Goal: Find specific page/section: Find specific page/section

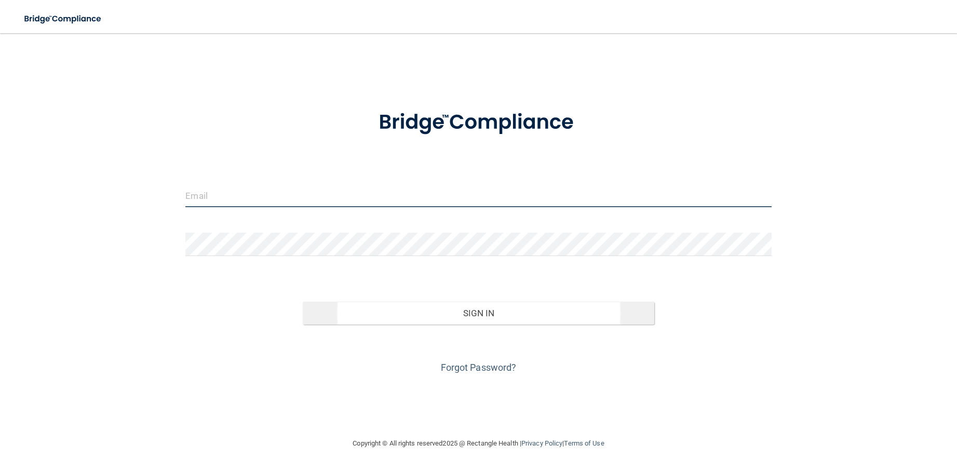
type input "[EMAIL_ADDRESS][DOMAIN_NAME]"
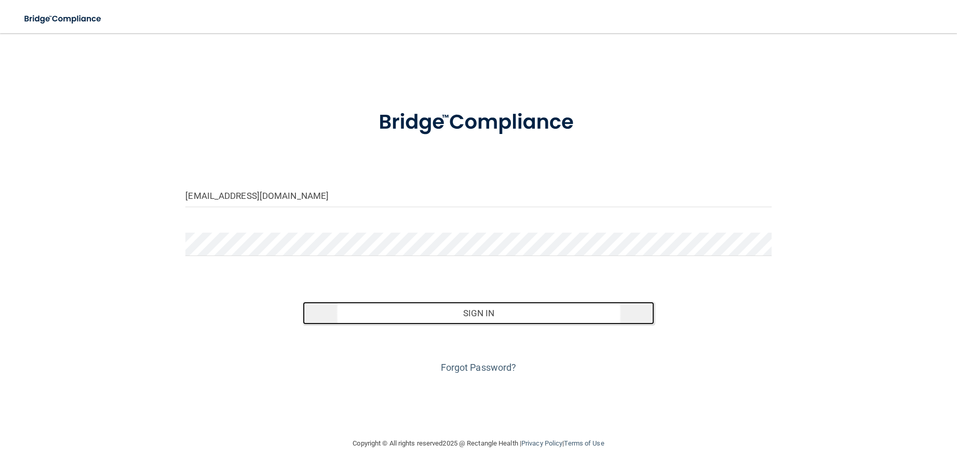
click at [376, 318] on button "Sign In" at bounding box center [479, 313] width 352 height 23
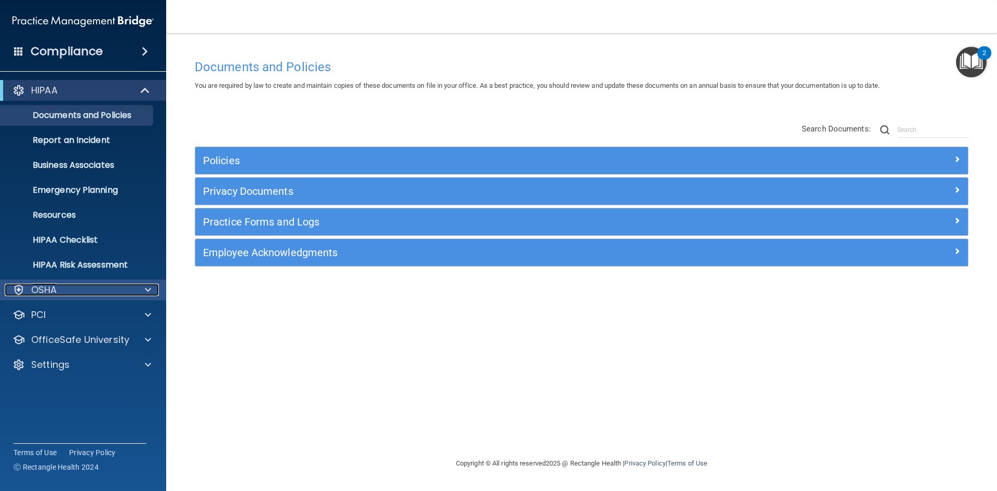
click at [81, 290] on div "OSHA" at bounding box center [69, 290] width 129 height 12
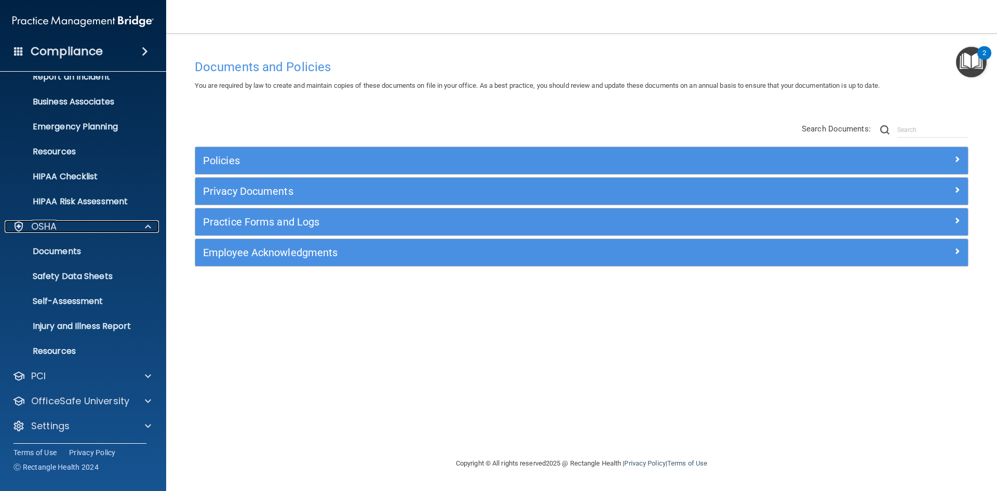
scroll to position [65, 0]
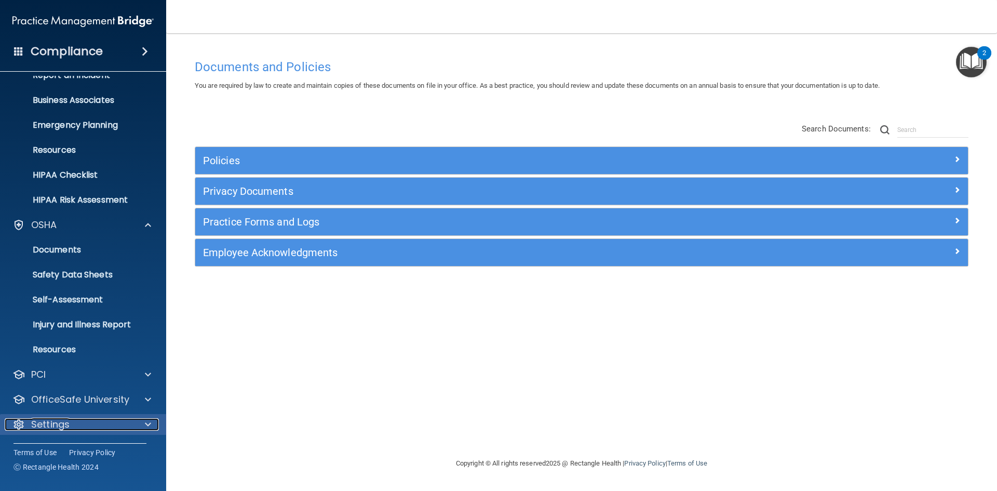
click at [101, 421] on div "Settings" at bounding box center [69, 424] width 129 height 12
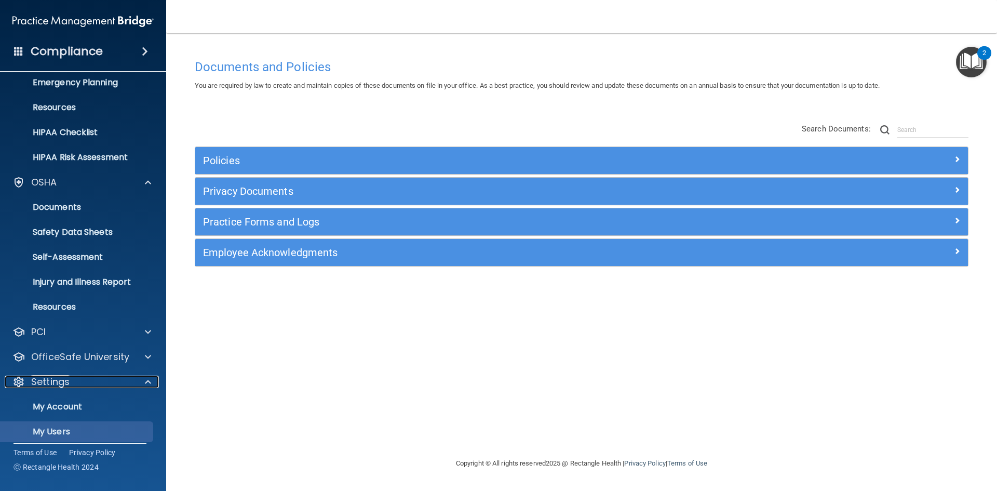
scroll to position [165, 0]
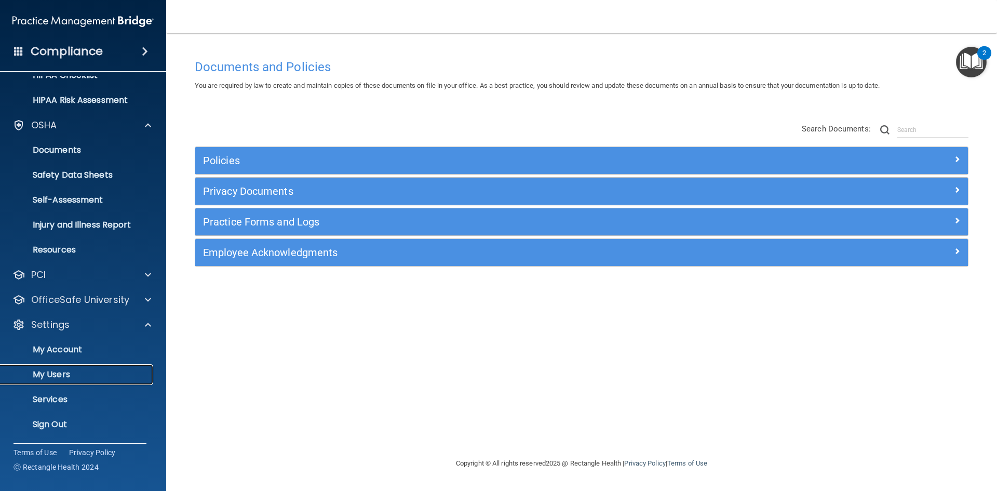
click at [75, 373] on p "My Users" at bounding box center [78, 374] width 142 height 10
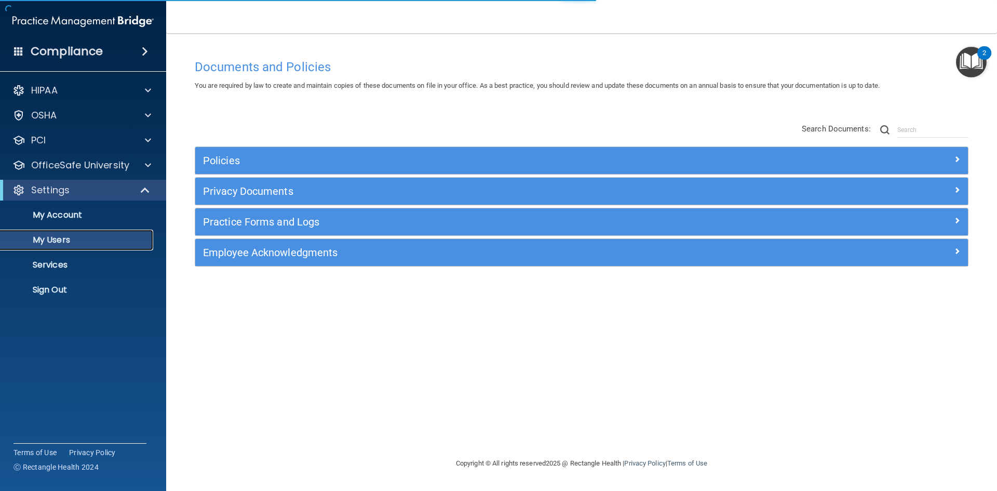
select select "20"
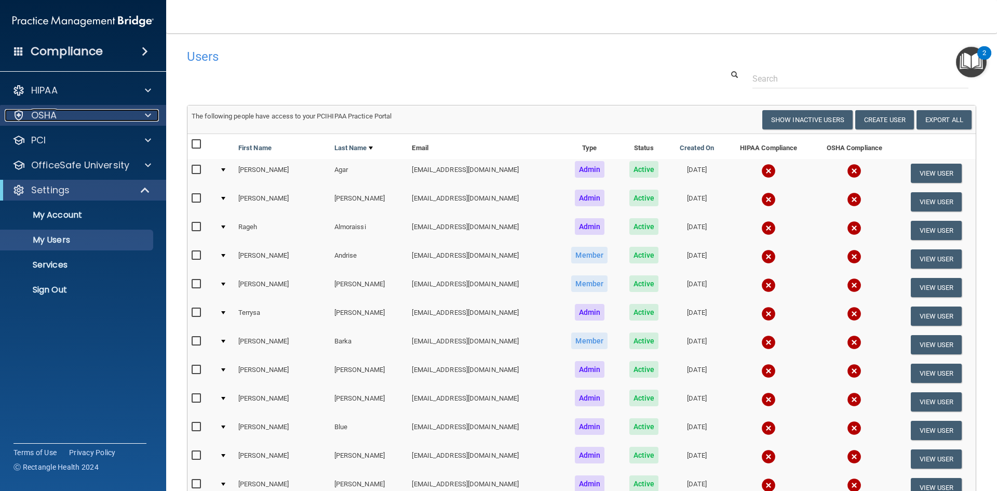
click at [82, 112] on div "OSHA" at bounding box center [69, 115] width 129 height 12
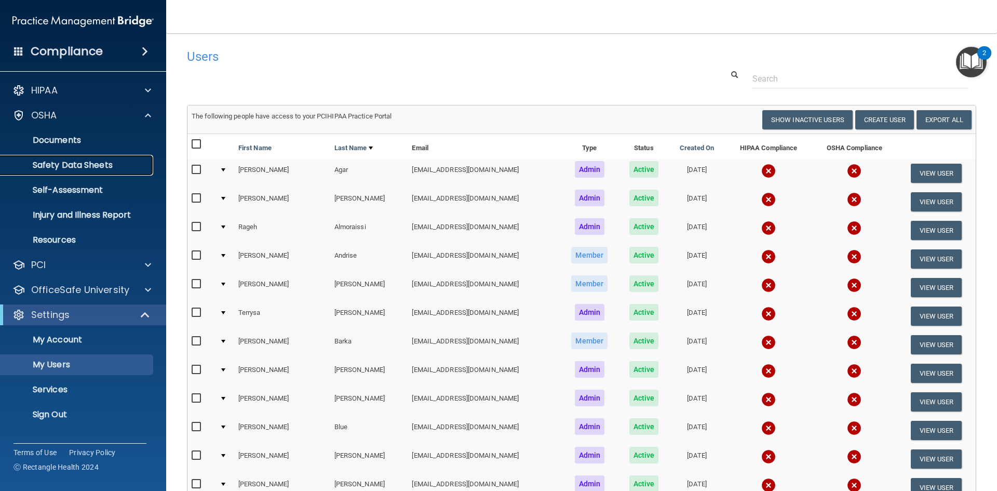
click at [71, 165] on p "Safety Data Sheets" at bounding box center [78, 165] width 142 height 10
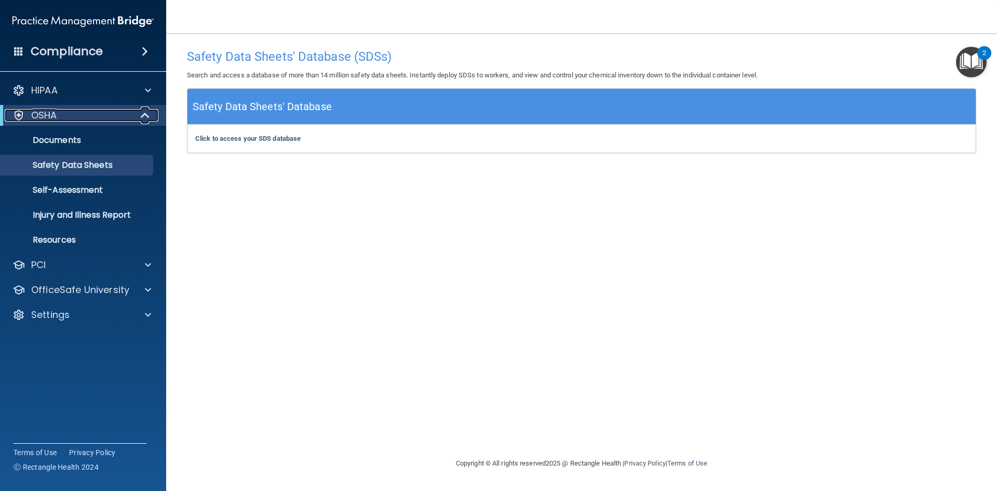
click at [49, 114] on p "OSHA" at bounding box center [44, 115] width 26 height 12
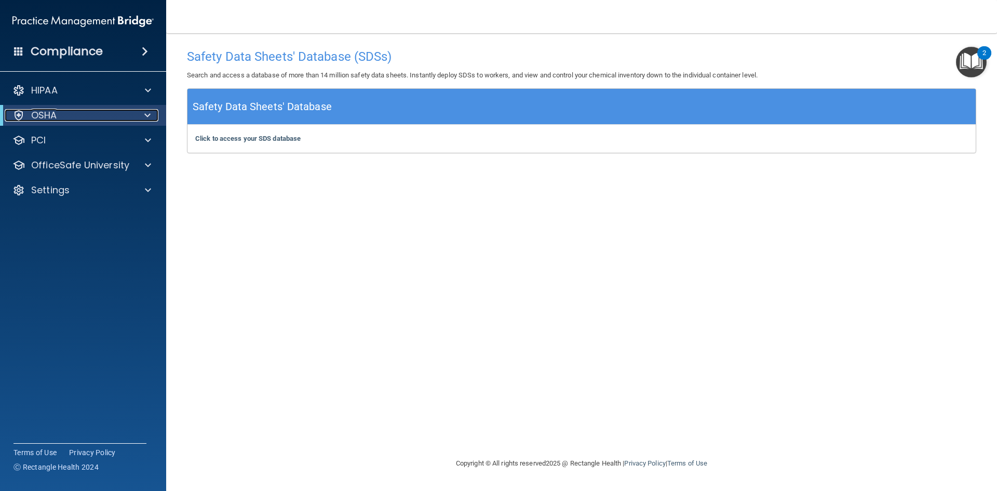
click at [49, 114] on p "OSHA" at bounding box center [44, 115] width 26 height 12
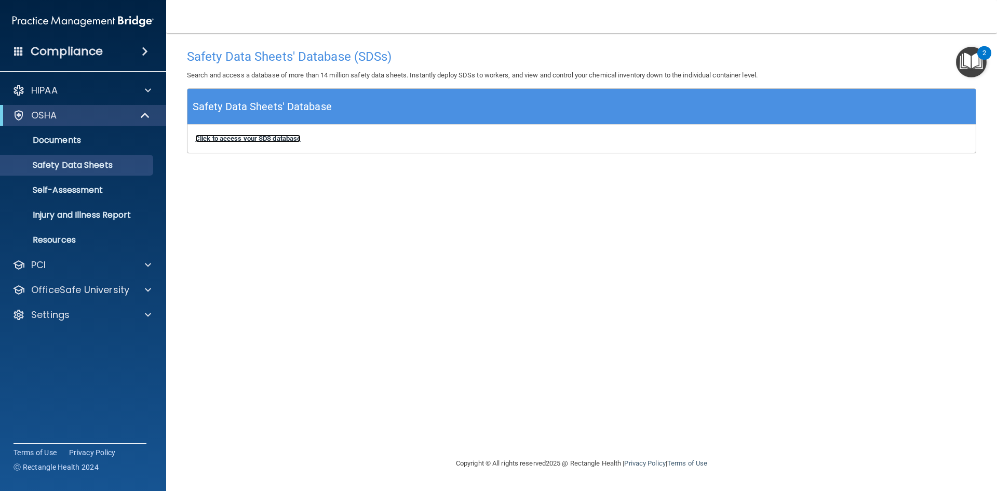
click at [271, 141] on b "Click to access your SDS database" at bounding box center [247, 138] width 105 height 8
